Goal: Information Seeking & Learning: Learn about a topic

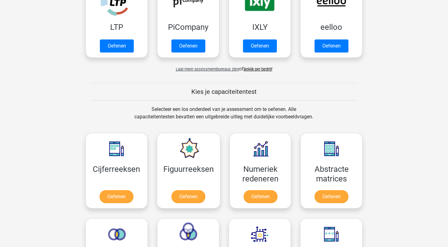
scroll to position [224, 0]
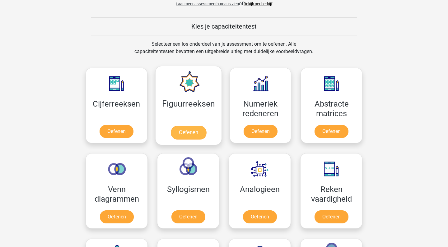
click at [186, 135] on link "Oefenen" at bounding box center [187, 133] width 35 height 14
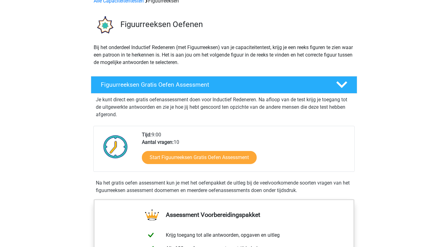
scroll to position [36, 0]
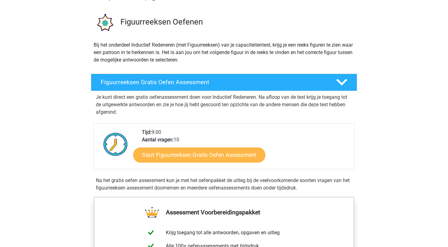
click at [192, 155] on link "Start Figuurreeksen Gratis Oefen Assessment" at bounding box center [199, 154] width 132 height 15
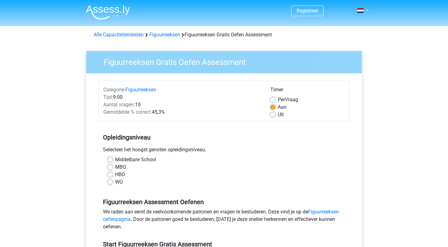
click at [115, 175] on label "HBO" at bounding box center [120, 174] width 10 height 7
click at [110, 175] on input "HBO" at bounding box center [110, 174] width 5 height 6
radio input "true"
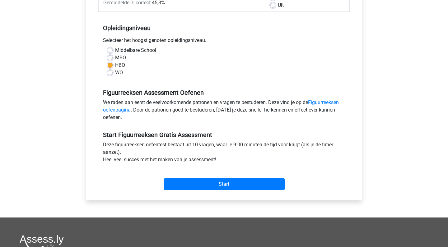
scroll to position [165, 0]
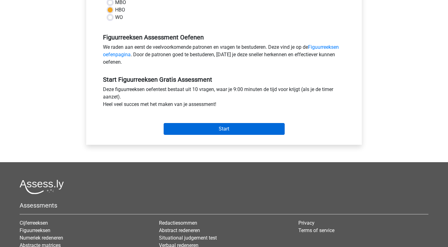
click at [222, 132] on input "Start" at bounding box center [224, 129] width 121 height 12
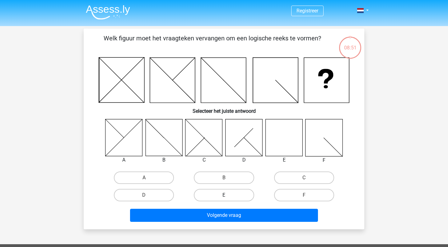
click at [220, 192] on label "E" at bounding box center [224, 195] width 60 height 12
click at [224, 195] on input "E" at bounding box center [226, 197] width 4 height 4
radio input "true"
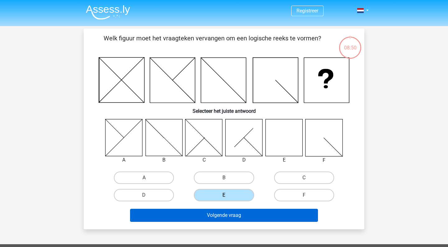
click at [220, 213] on button "Volgende vraag" at bounding box center [224, 215] width 188 height 13
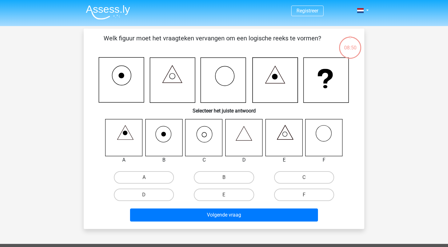
scroll to position [29, 0]
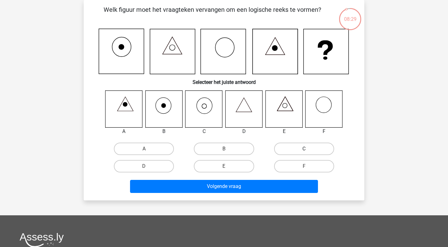
click at [294, 148] on label "C" at bounding box center [304, 149] width 60 height 12
click at [304, 149] on input "C" at bounding box center [306, 151] width 4 height 4
radio input "true"
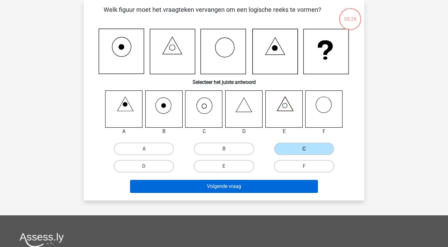
click at [234, 189] on button "Volgende vraag" at bounding box center [224, 186] width 188 height 13
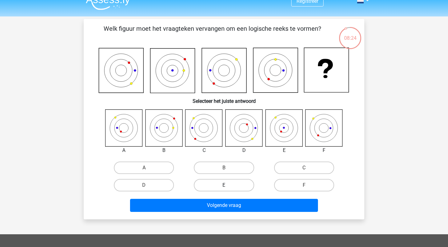
scroll to position [8, 0]
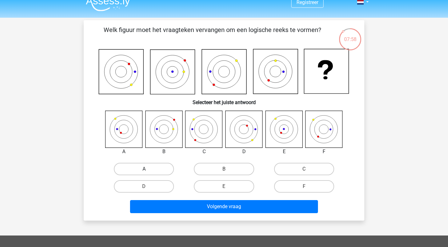
click at [162, 171] on label "A" at bounding box center [144, 169] width 60 height 12
click at [148, 171] on input "A" at bounding box center [146, 171] width 4 height 4
radio input "true"
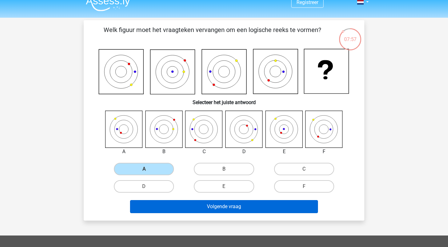
click at [219, 202] on button "Volgende vraag" at bounding box center [224, 206] width 188 height 13
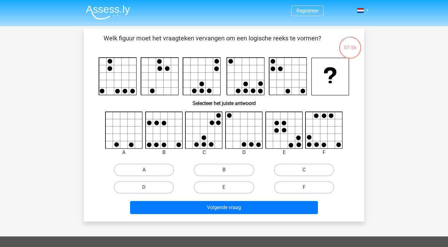
scroll to position [0, 0]
click at [303, 171] on label "C" at bounding box center [304, 170] width 60 height 12
click at [304, 171] on input "C" at bounding box center [306, 172] width 4 height 4
radio input "true"
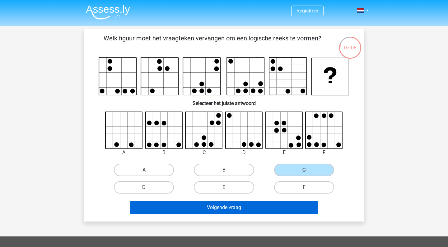
click at [243, 205] on button "Volgende vraag" at bounding box center [224, 207] width 188 height 13
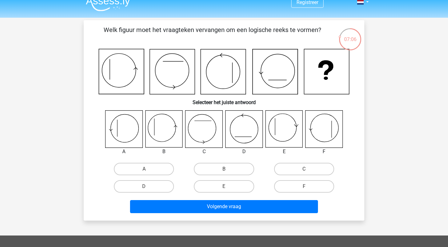
scroll to position [8, 0]
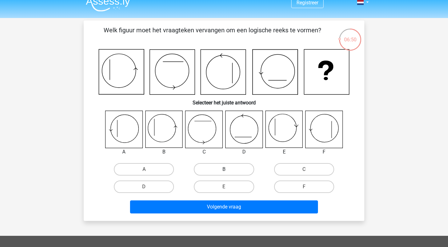
click at [211, 171] on label "B" at bounding box center [224, 169] width 60 height 12
click at [224, 171] on input "B" at bounding box center [226, 171] width 4 height 4
radio input "true"
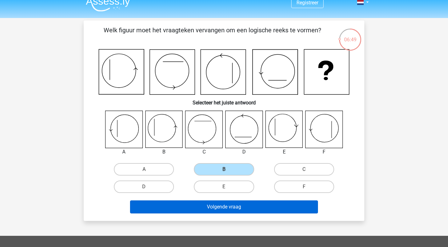
click at [223, 210] on button "Volgende vraag" at bounding box center [224, 207] width 188 height 13
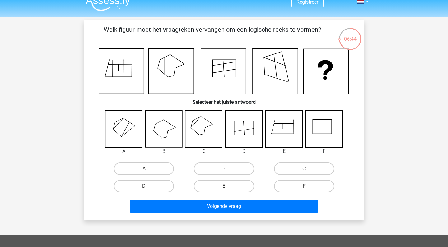
scroll to position [6, 0]
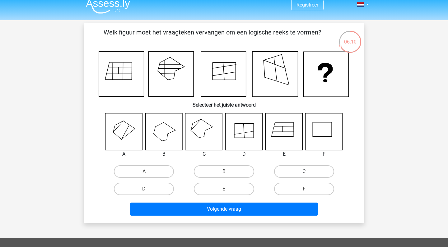
click at [304, 171] on label "C" at bounding box center [304, 171] width 60 height 12
click at [304, 172] on input "C" at bounding box center [306, 174] width 4 height 4
radio input "true"
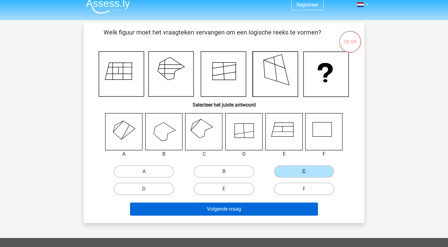
click at [232, 211] on button "Volgende vraag" at bounding box center [224, 209] width 188 height 13
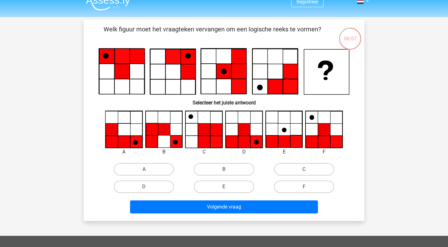
scroll to position [7, 0]
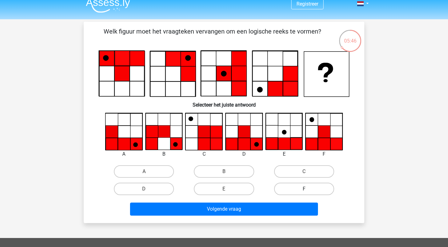
click at [301, 187] on label "F" at bounding box center [304, 189] width 60 height 12
click at [304, 189] on input "F" at bounding box center [306, 191] width 4 height 4
radio input "true"
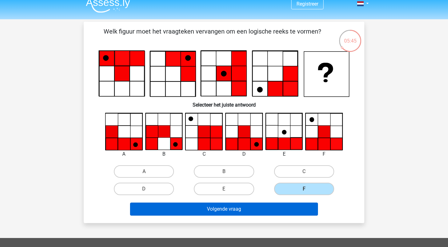
click at [265, 211] on button "Volgende vraag" at bounding box center [224, 209] width 188 height 13
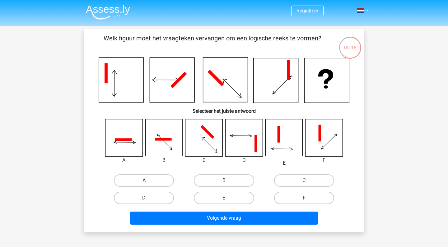
scroll to position [0, 0]
click at [148, 182] on label "A" at bounding box center [144, 180] width 60 height 12
click at [148, 182] on input "A" at bounding box center [146, 183] width 4 height 4
radio input "true"
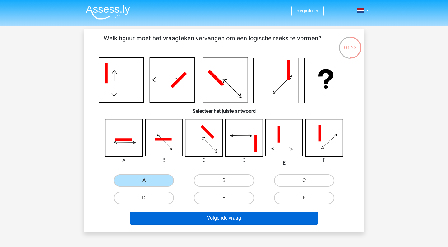
click at [217, 219] on button "Volgende vraag" at bounding box center [224, 218] width 188 height 13
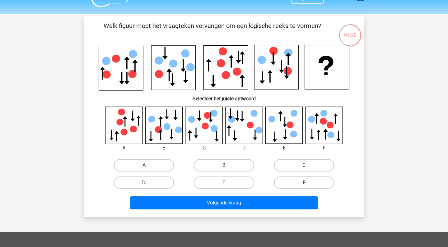
scroll to position [15, 0]
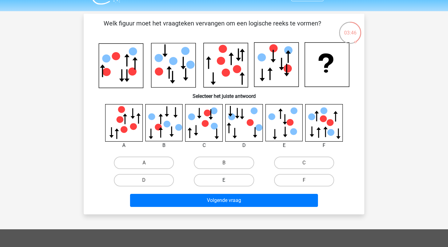
click at [229, 180] on label "E" at bounding box center [224, 180] width 60 height 12
click at [228, 180] on input "E" at bounding box center [226, 182] width 4 height 4
radio input "true"
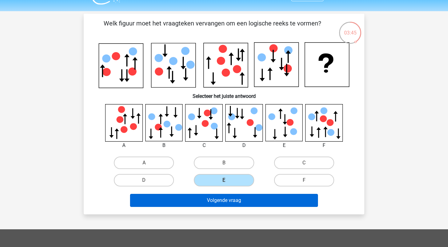
click at [221, 203] on button "Volgende vraag" at bounding box center [224, 200] width 188 height 13
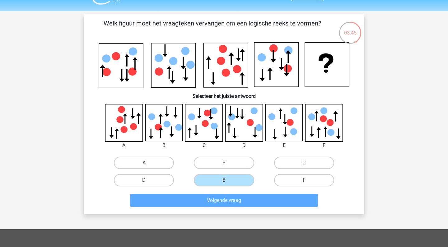
scroll to position [29, 0]
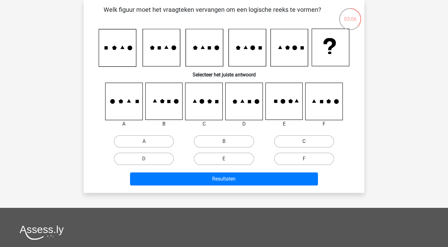
click at [278, 143] on label "C" at bounding box center [304, 141] width 60 height 12
click at [304, 143] on input "C" at bounding box center [306, 143] width 4 height 4
radio input "true"
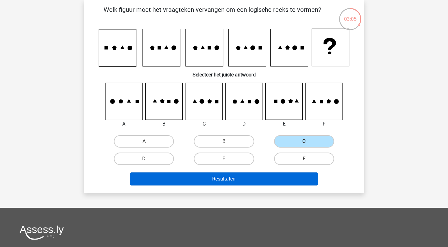
click at [240, 177] on button "Resultaten" at bounding box center [224, 179] width 188 height 13
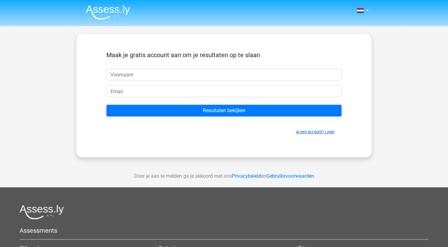
click at [303, 132] on link "Al een account? Login" at bounding box center [315, 132] width 39 height 5
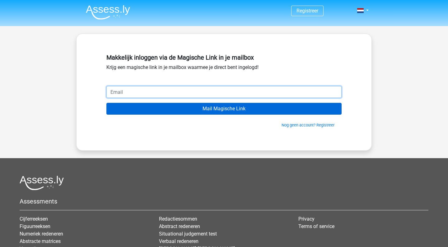
type input "[EMAIL_ADDRESS][DOMAIN_NAME]"
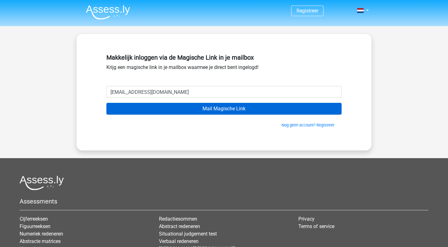
click at [196, 109] on input "Mail Magische Link" at bounding box center [223, 109] width 235 height 12
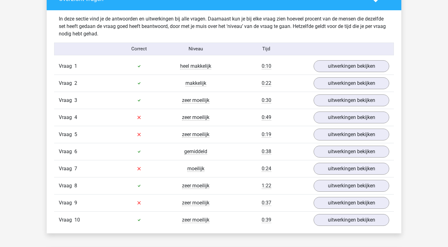
scroll to position [389, 0]
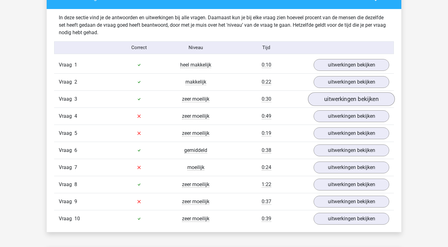
click at [329, 101] on link "uitwerkingen bekijken" at bounding box center [351, 99] width 87 height 14
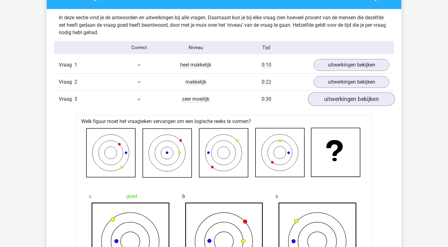
click at [331, 100] on link "uitwerkingen bekijken" at bounding box center [351, 99] width 87 height 14
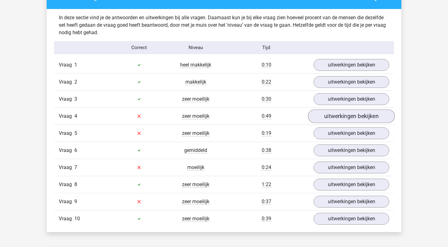
click at [329, 117] on link "uitwerkingen bekijken" at bounding box center [351, 116] width 87 height 14
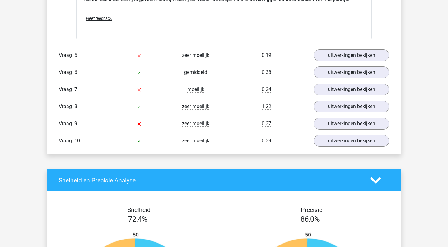
scroll to position [820, 0]
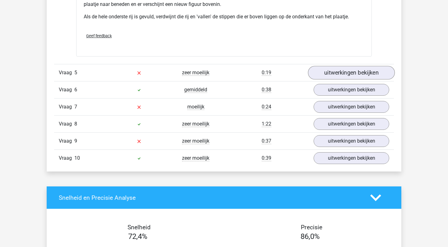
click at [321, 74] on link "uitwerkingen bekijken" at bounding box center [351, 73] width 87 height 14
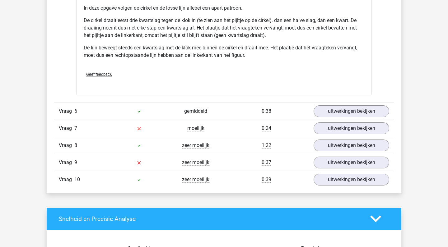
scroll to position [1206, 0]
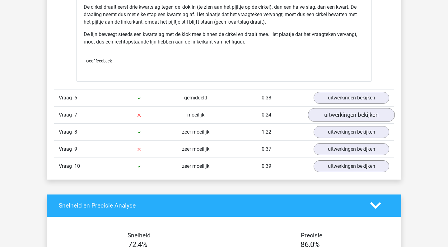
click at [323, 117] on link "uitwerkingen bekijken" at bounding box center [351, 115] width 87 height 14
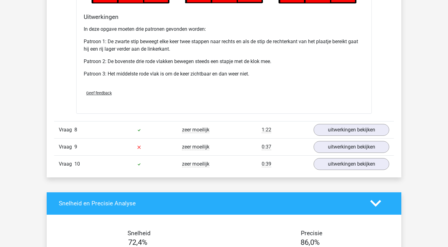
scroll to position [1601, 0]
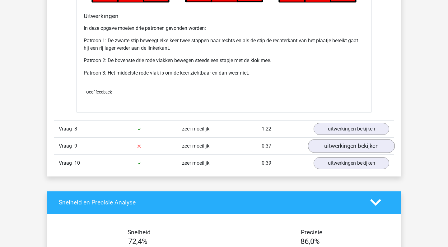
click at [322, 144] on link "uitwerkingen bekijken" at bounding box center [351, 146] width 87 height 14
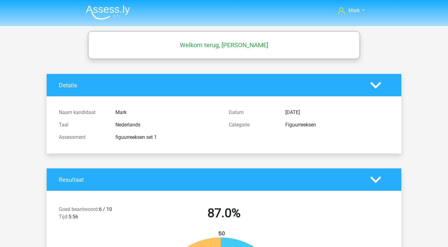
scroll to position [0, 0]
